Goal: Find contact information: Find contact information

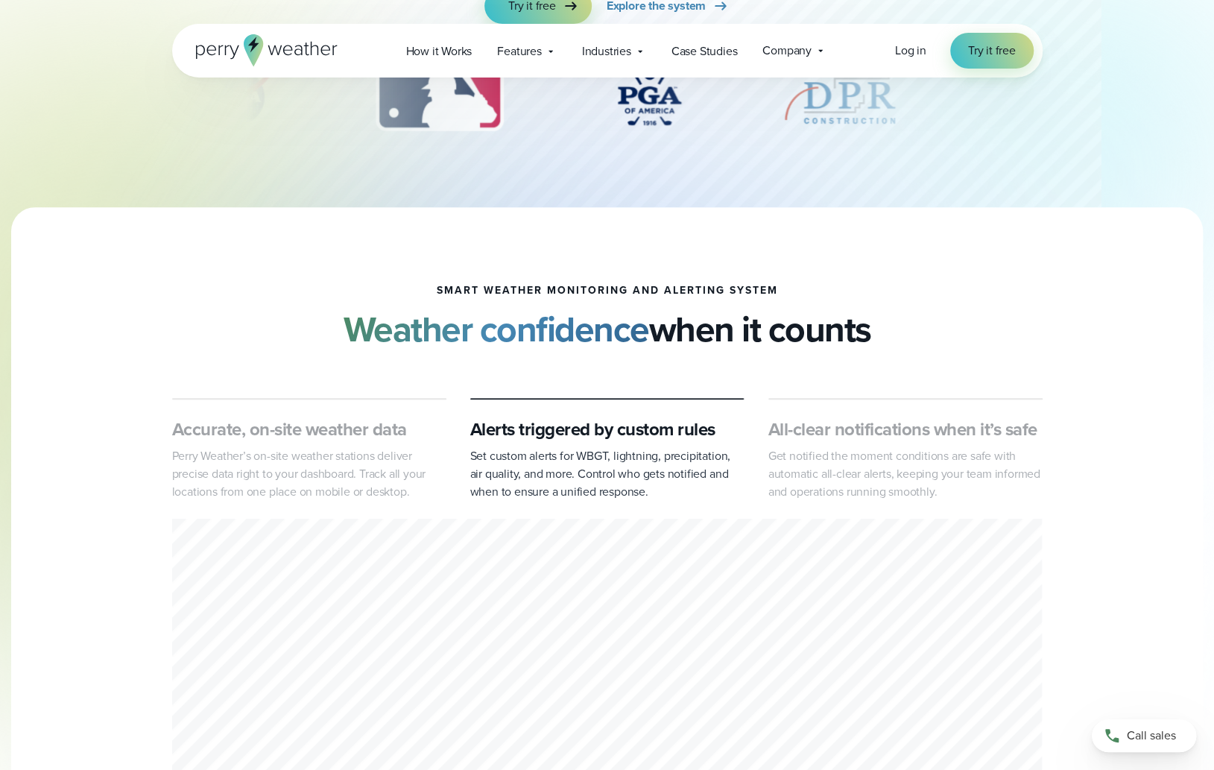
scroll to position [75, 0]
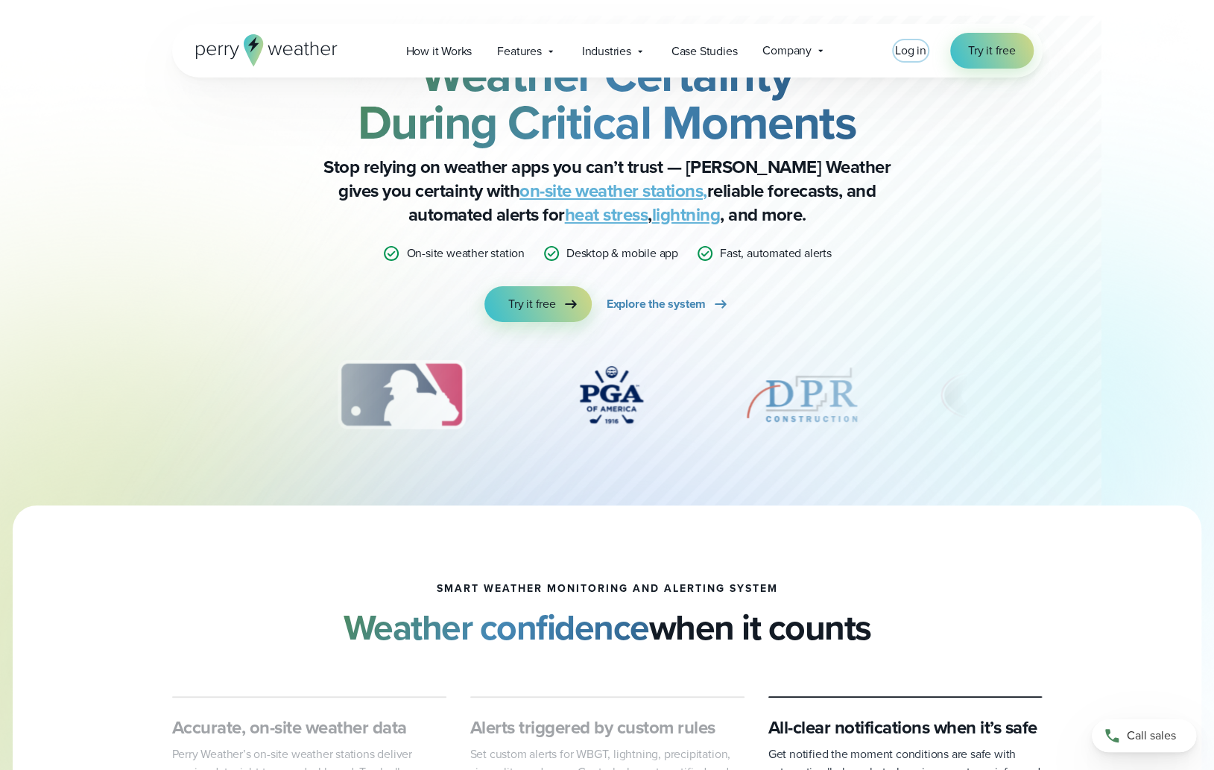
click at [912, 46] on span "Log in" at bounding box center [910, 50] width 31 height 17
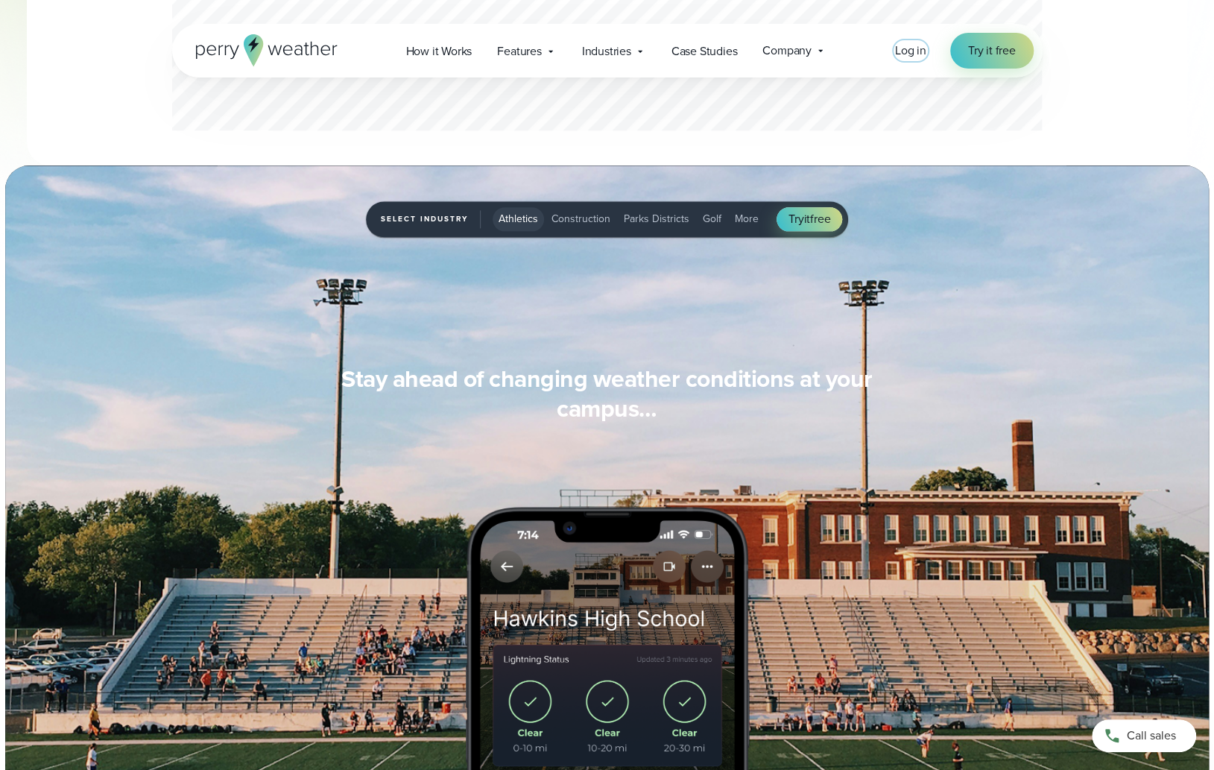
scroll to position [895, 0]
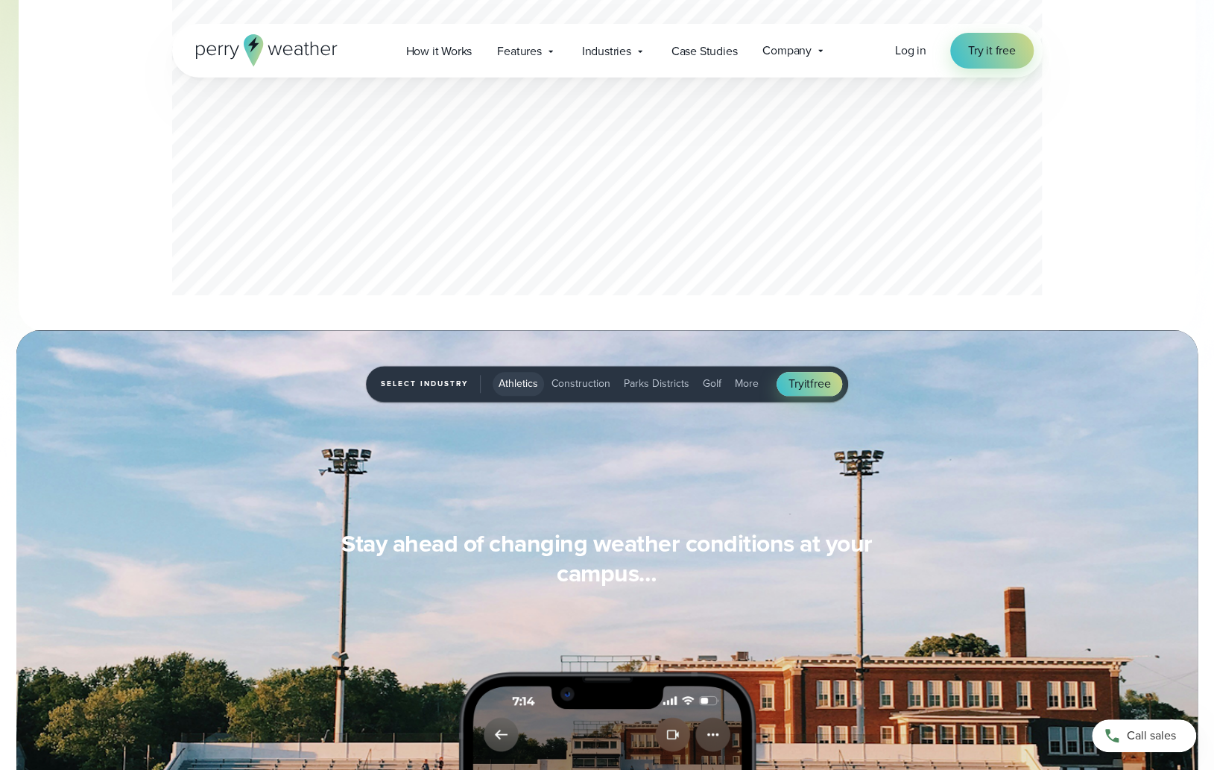
click at [578, 384] on span "Construction" at bounding box center [581, 384] width 59 height 16
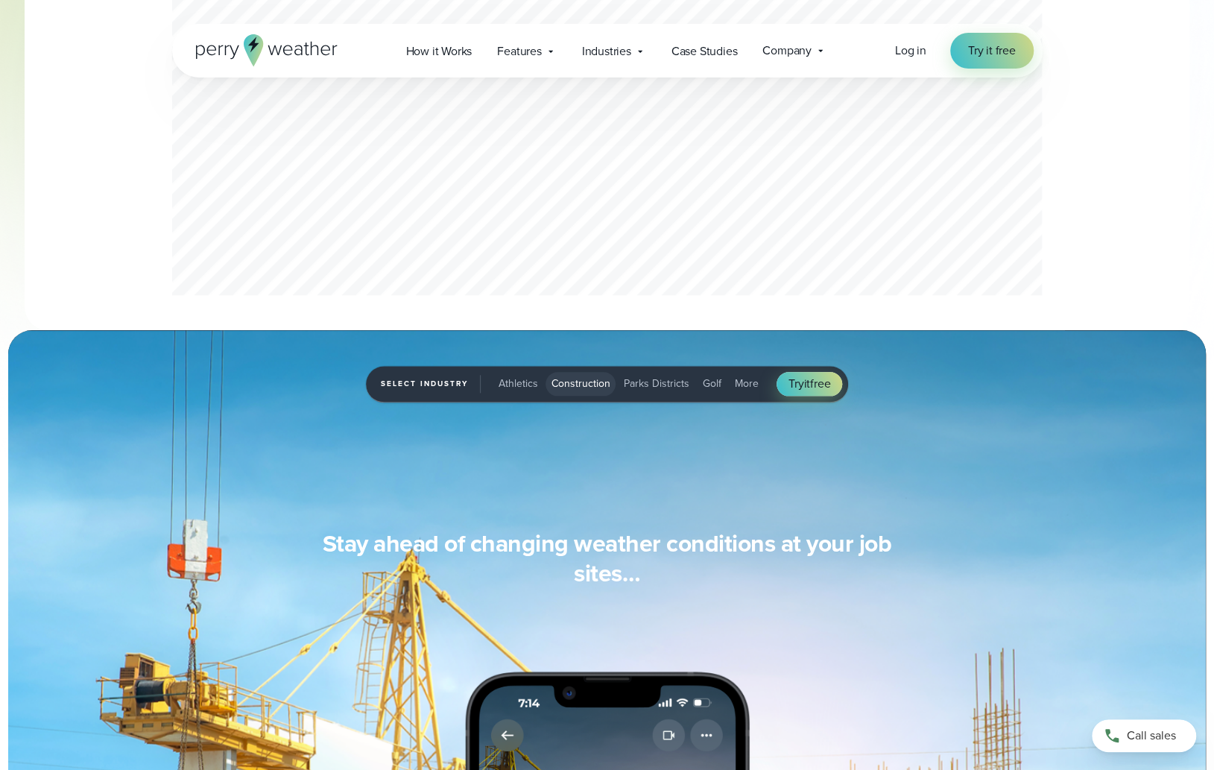
click at [640, 388] on span "Parks Districts" at bounding box center [657, 384] width 66 height 16
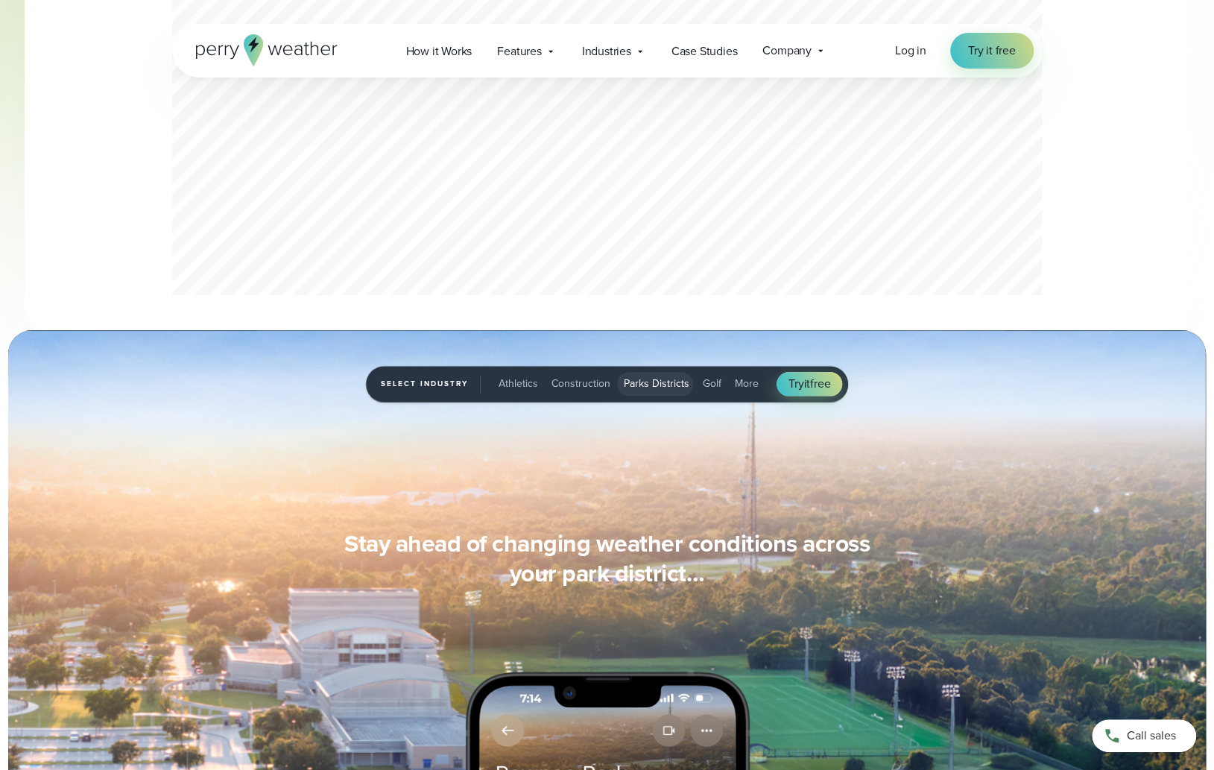
click at [706, 384] on span "Golf" at bounding box center [712, 384] width 19 height 16
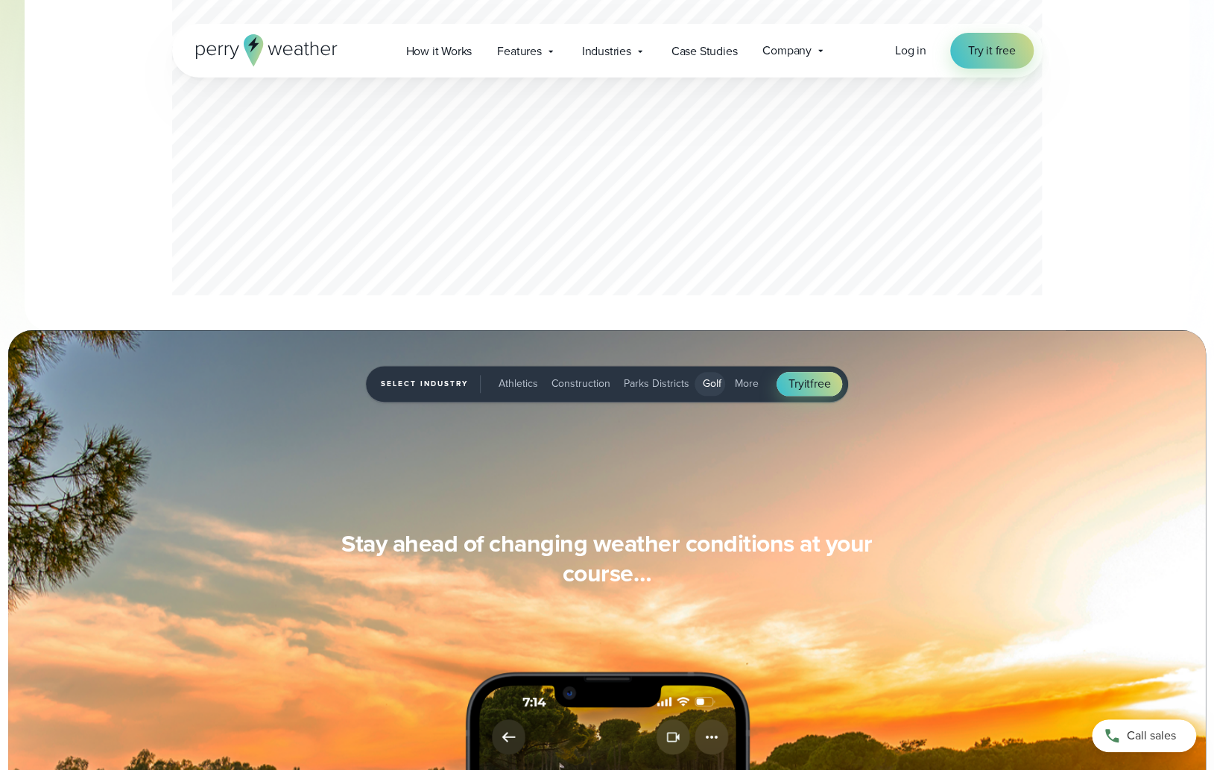
click at [747, 388] on span "More" at bounding box center [747, 384] width 24 height 16
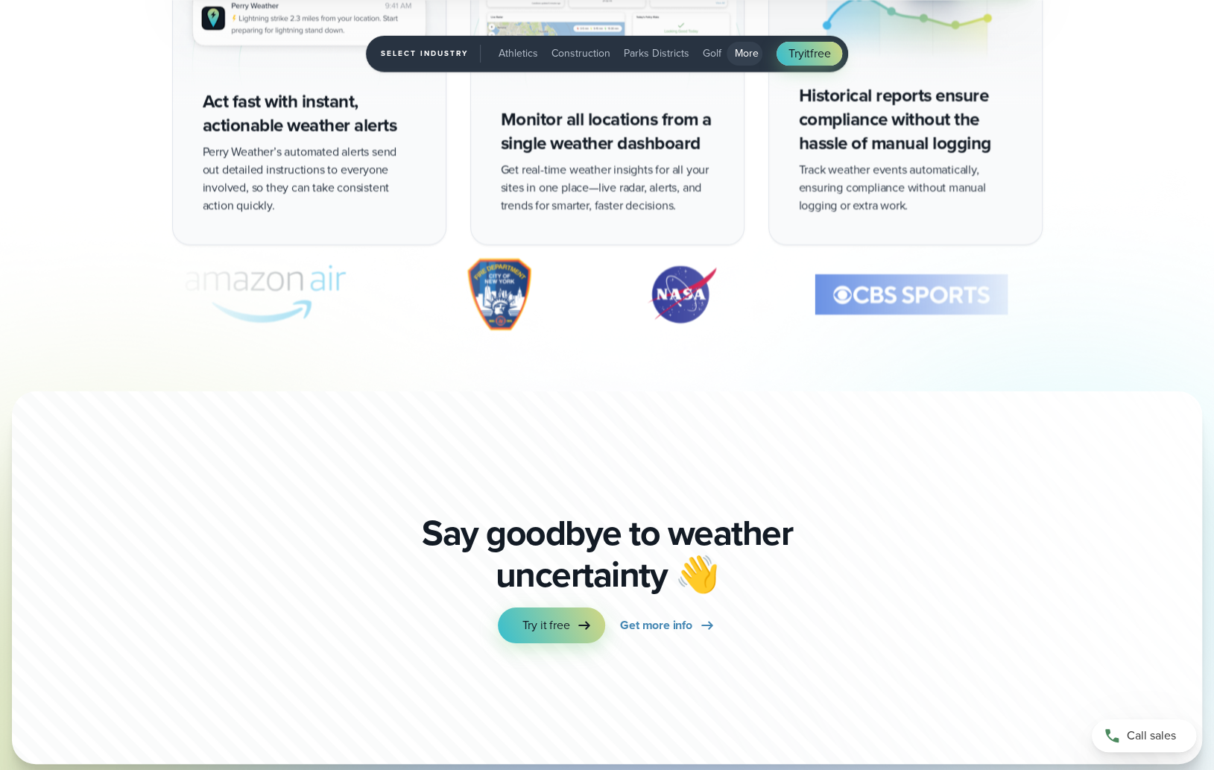
scroll to position [3791, 0]
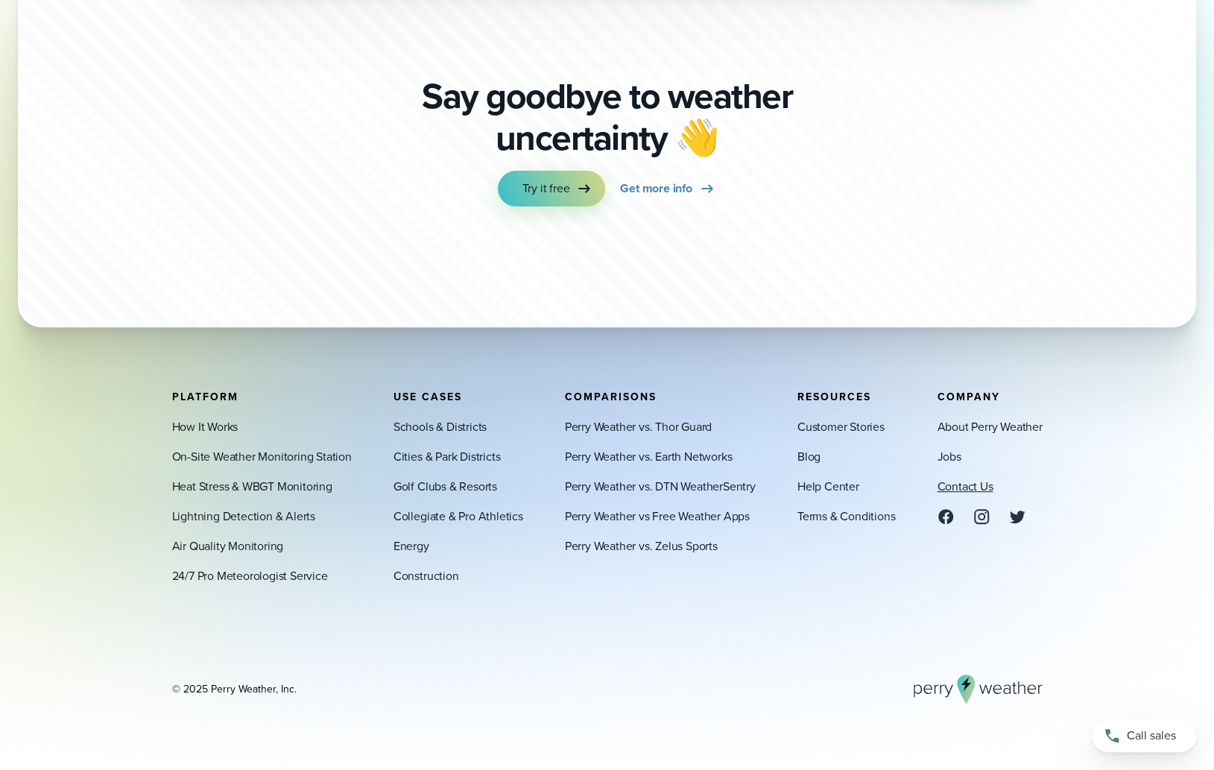
click at [953, 488] on link "Contact Us" at bounding box center [965, 487] width 56 height 18
